Goal: Information Seeking & Learning: Understand process/instructions

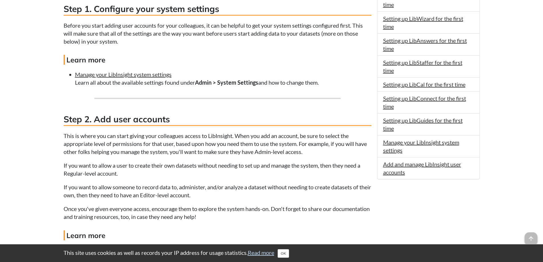
scroll to position [485, 0]
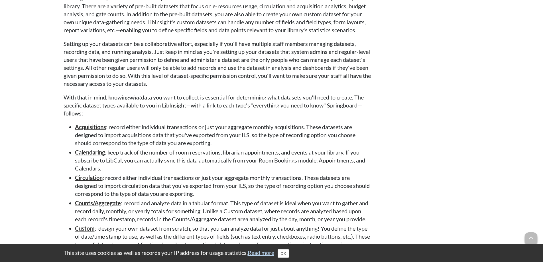
drag, startPoint x: 42, startPoint y: 76, endPoint x: 39, endPoint y: 72, distance: 4.7
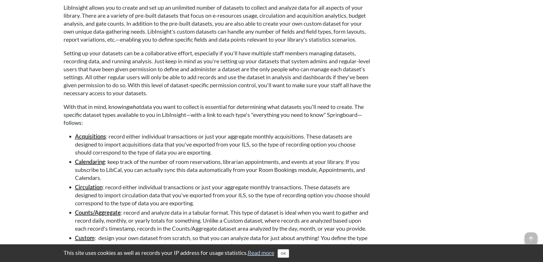
scroll to position [910, 0]
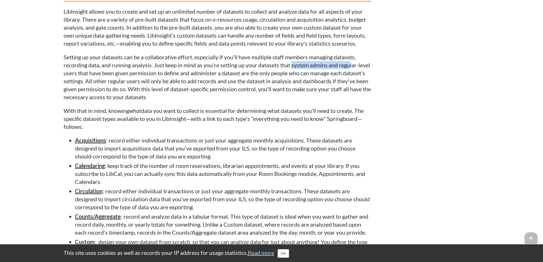
drag, startPoint x: 294, startPoint y: 73, endPoint x: 353, endPoint y: 76, distance: 59.4
click at [353, 76] on p "Setting up your datasets can be a collaborative effort, especially if you'll ha…" at bounding box center [218, 77] width 308 height 48
click at [354, 76] on p "Setting up your datasets can be a collaborative effort, especially if you'll ha…" at bounding box center [218, 77] width 308 height 48
click at [127, 84] on p "Setting up your datasets can be a collaborative effort, especially if you'll ha…" at bounding box center [218, 77] width 308 height 48
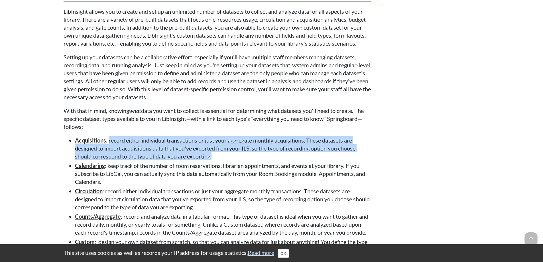
drag, startPoint x: 216, startPoint y: 165, endPoint x: 109, endPoint y: 147, distance: 108.1
click at [109, 147] on li "Acquisitions : record either individual transactions or just your aggregate mon…" at bounding box center [223, 148] width 296 height 24
drag, startPoint x: 109, startPoint y: 147, endPoint x: 227, endPoint y: 163, distance: 118.4
click at [227, 160] on li "Acquisitions : record either individual transactions or just your aggregate mon…" at bounding box center [223, 148] width 296 height 24
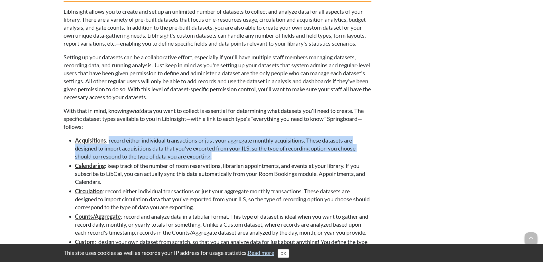
click at [226, 160] on li "Acquisitions : record either individual transactions or just your aggregate mon…" at bounding box center [223, 148] width 296 height 24
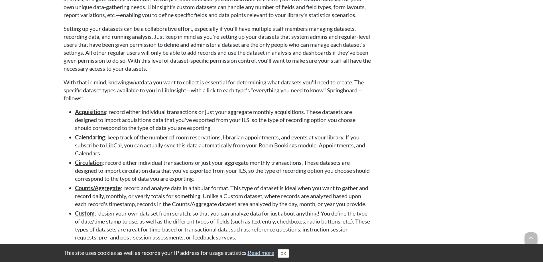
scroll to position [882, 0]
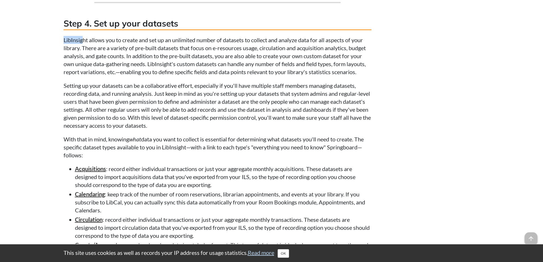
drag, startPoint x: 61, startPoint y: 47, endPoint x: 82, endPoint y: 46, distance: 20.6
click at [82, 46] on p "LibInsight allows you to create and set up an unlimited number of datasets to c…" at bounding box center [218, 56] width 308 height 40
drag, startPoint x: 60, startPoint y: 47, endPoint x: 80, endPoint y: 48, distance: 20.6
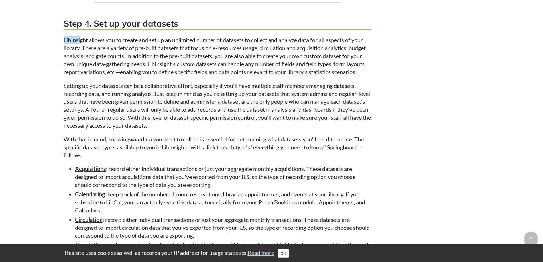
click at [80, 48] on p "LibInsight allows you to create and set up an unlimited number of datasets to c…" at bounding box center [218, 56] width 308 height 40
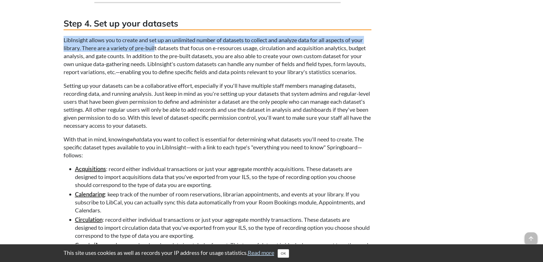
drag, startPoint x: 47, startPoint y: 44, endPoint x: 156, endPoint y: 53, distance: 109.6
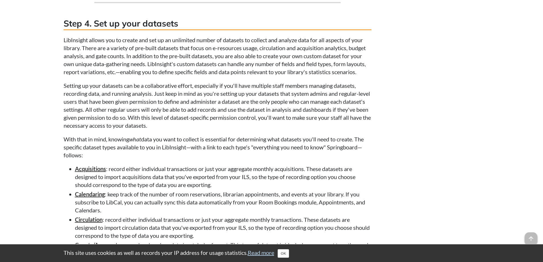
drag, startPoint x: 90, startPoint y: 163, endPoint x: 64, endPoint y: 148, distance: 29.5
click at [64, 148] on p "With that in mind, knowing what data you want to collect is essential for deter…" at bounding box center [218, 147] width 308 height 24
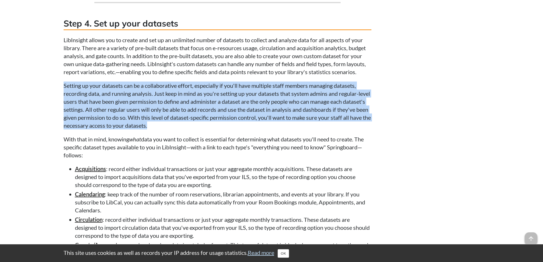
drag, startPoint x: 219, startPoint y: 131, endPoint x: 65, endPoint y: 93, distance: 159.3
click at [65, 93] on p "Setting up your datasets can be a collaborative effort, especially if you'll ha…" at bounding box center [218, 106] width 308 height 48
drag, startPoint x: 65, startPoint y: 93, endPoint x: 204, endPoint y: 133, distance: 144.3
click at [204, 129] on p "Setting up your datasets can be a collaborative effort, especially if you'll ha…" at bounding box center [218, 106] width 308 height 48
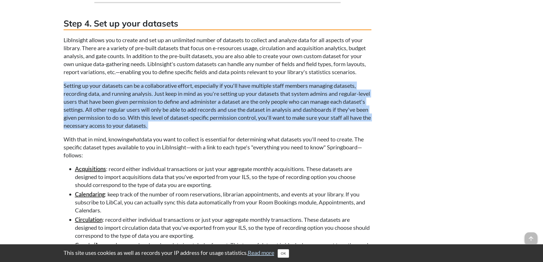
click at [204, 129] on p "Setting up your datasets can be a collaborative effort, especially if you'll ha…" at bounding box center [218, 106] width 308 height 48
drag, startPoint x: 203, startPoint y: 133, endPoint x: 64, endPoint y: 95, distance: 143.8
click at [64, 95] on p "Setting up your datasets can be a collaborative effort, especially if you'll ha…" at bounding box center [218, 106] width 308 height 48
drag, startPoint x: 64, startPoint y: 94, endPoint x: 197, endPoint y: 131, distance: 138.3
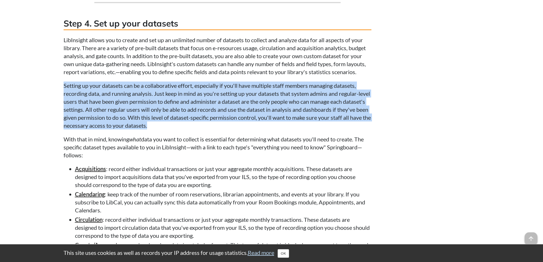
click at [197, 129] on p "Setting up your datasets can be a collaborative effort, especially if you'll ha…" at bounding box center [218, 106] width 308 height 48
click at [198, 129] on p "Setting up your datasets can be a collaborative effort, especially if you'll ha…" at bounding box center [218, 106] width 308 height 48
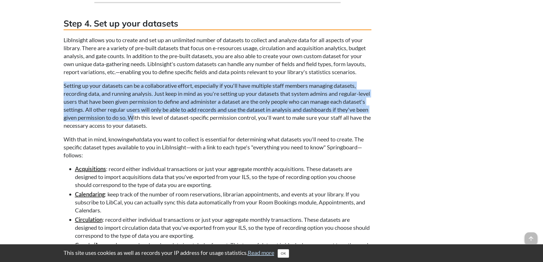
drag, startPoint x: 198, startPoint y: 131, endPoint x: 159, endPoint y: 122, distance: 39.9
click at [164, 123] on p "Setting up your datasets can be a collaborative effort, especially if you'll ha…" at bounding box center [218, 106] width 308 height 48
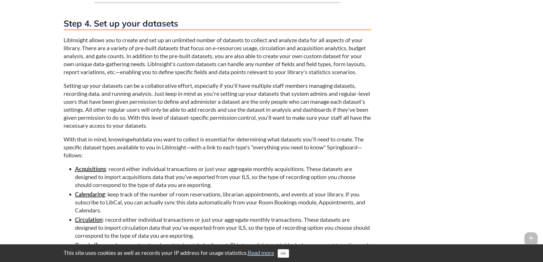
click at [70, 76] on p "LibInsight allows you to create and set up an unlimited number of datasets to c…" at bounding box center [218, 56] width 308 height 40
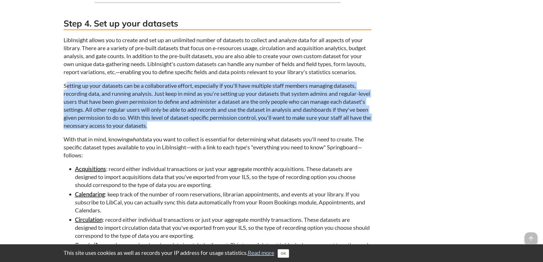
drag, startPoint x: 65, startPoint y: 93, endPoint x: 197, endPoint y: 130, distance: 137.1
click at [197, 129] on p "Setting up your datasets can be a collaborative effort, especially if you'll ha…" at bounding box center [218, 106] width 308 height 48
drag, startPoint x: 197, startPoint y: 130, endPoint x: 46, endPoint y: 92, distance: 156.2
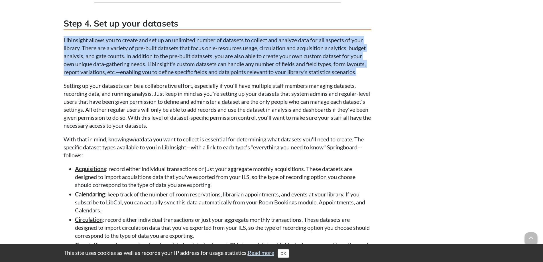
drag, startPoint x: 59, startPoint y: 48, endPoint x: 366, endPoint y: 78, distance: 309.1
click at [366, 76] on p "LibInsight allows you to create and set up an unlimited number of datasets to c…" at bounding box center [218, 56] width 308 height 40
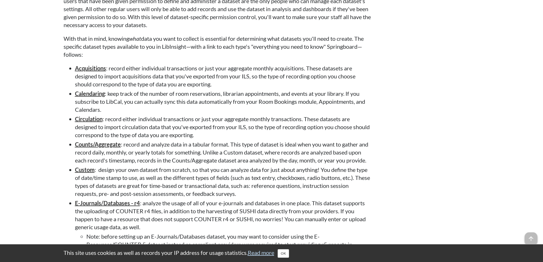
scroll to position [1070, 0]
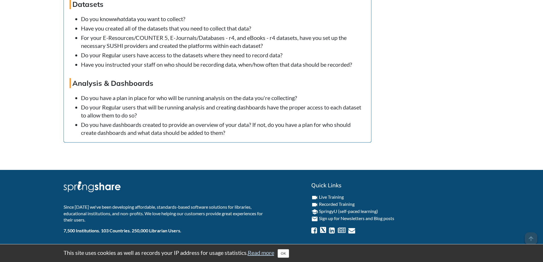
drag, startPoint x: 41, startPoint y: 151, endPoint x: 36, endPoint y: 62, distance: 89.1
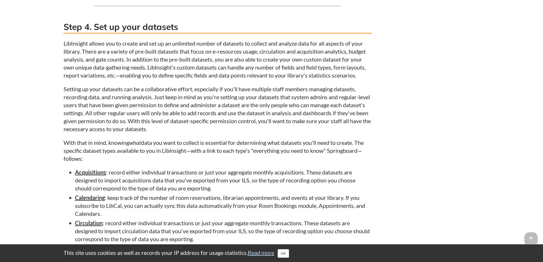
scroll to position [971, 0]
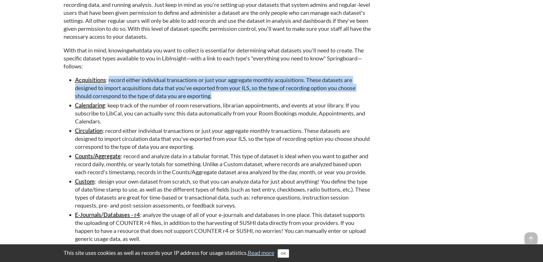
drag, startPoint x: 109, startPoint y: 87, endPoint x: 219, endPoint y: 103, distance: 111.0
click at [219, 100] on li "Acquisitions : record either individual transactions or just your aggregate mon…" at bounding box center [223, 88] width 296 height 24
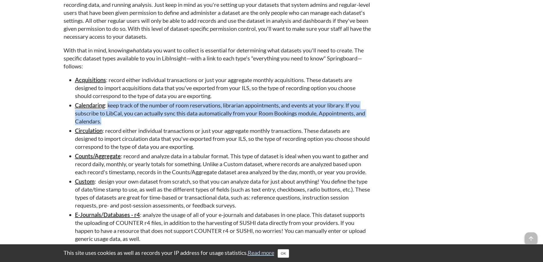
drag, startPoint x: 109, startPoint y: 111, endPoint x: 124, endPoint y: 127, distance: 21.8
click at [124, 125] on li "Calendaring : keep track of the number of room reservations, librarian appointm…" at bounding box center [223, 113] width 296 height 24
drag, startPoint x: 124, startPoint y: 127, endPoint x: 113, endPoint y: 109, distance: 20.8
click at [113, 109] on li "Calendaring : keep track of the number of room reservations, librarian appointm…" at bounding box center [223, 113] width 296 height 24
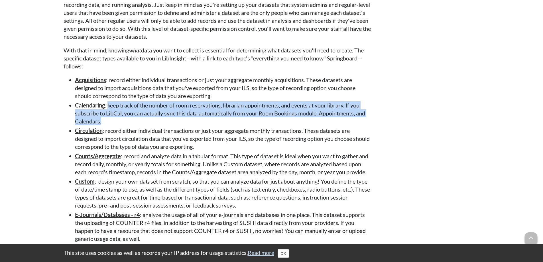
click at [109, 111] on li "Calendaring : keep track of the number of room reservations, librarian appointm…" at bounding box center [223, 113] width 296 height 24
drag, startPoint x: 109, startPoint y: 111, endPoint x: 123, endPoint y: 129, distance: 22.0
click at [123, 125] on li "Calendaring : keep track of the number of room reservations, librarian appointm…" at bounding box center [223, 113] width 296 height 24
drag, startPoint x: 123, startPoint y: 129, endPoint x: 113, endPoint y: 108, distance: 22.7
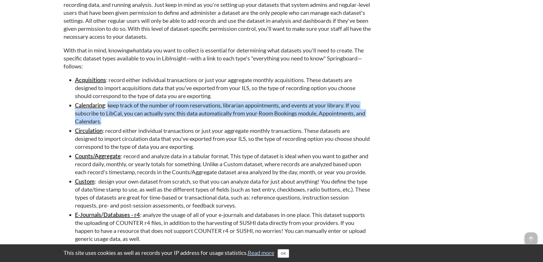
click at [109, 111] on li "Calendaring : keep track of the number of room reservations, librarian appointm…" at bounding box center [223, 113] width 296 height 24
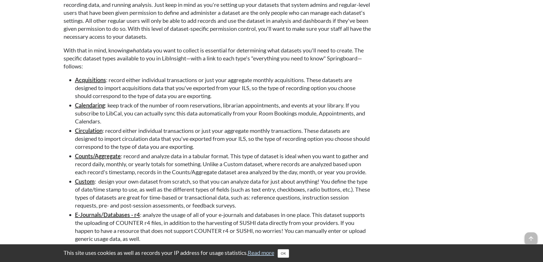
drag, startPoint x: 109, startPoint y: 111, endPoint x: 127, endPoint y: 126, distance: 22.8
click at [127, 125] on li "Calendaring : keep track of the number of room reservations, librarian appointm…" at bounding box center [223, 113] width 296 height 24
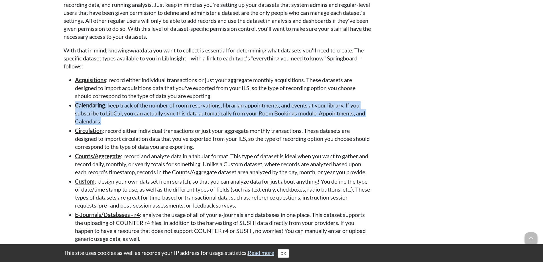
drag, startPoint x: 127, startPoint y: 126, endPoint x: 101, endPoint y: 110, distance: 29.4
click at [101, 110] on li "Calendaring : keep track of the number of room reservations, librarian appointm…" at bounding box center [223, 113] width 296 height 24
click at [105, 109] on strong "Calendaring" at bounding box center [90, 105] width 30 height 7
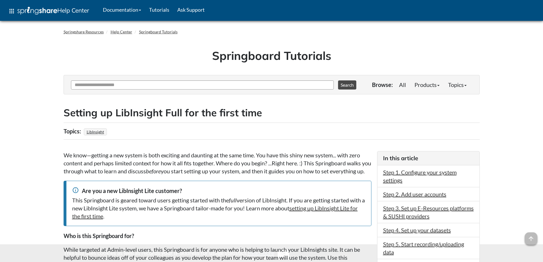
scroll to position [971, 0]
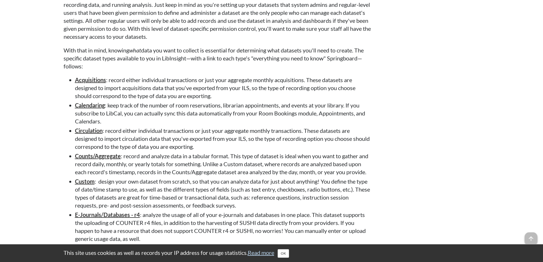
click at [288, 259] on div "This site uses cookies as well as records your IP address for usage statistics.…" at bounding box center [272, 253] width 428 height 18
click at [287, 255] on button "OK" at bounding box center [283, 253] width 11 height 9
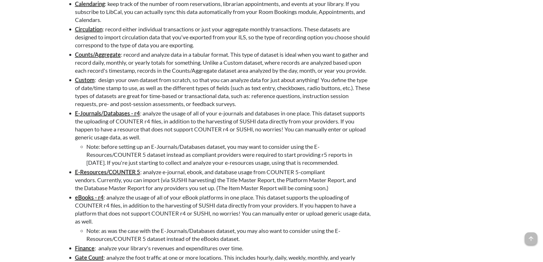
scroll to position [1062, 0]
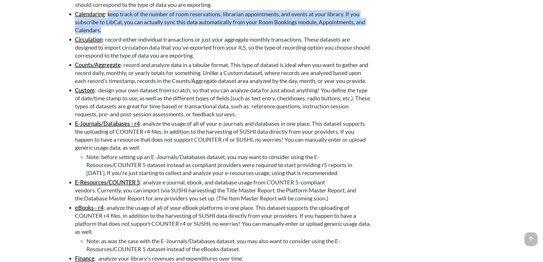
drag, startPoint x: 108, startPoint y: 18, endPoint x: 135, endPoint y: 37, distance: 32.3
click at [135, 34] on li "Calendaring : keep track of the number of room reservations, librarian appointm…" at bounding box center [223, 22] width 296 height 24
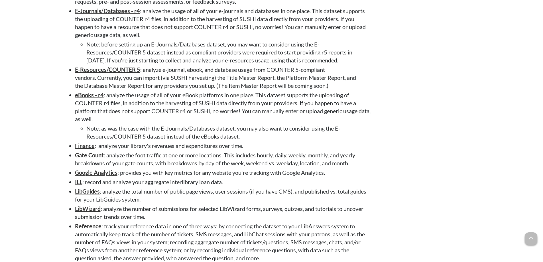
scroll to position [1261, 0]
